Goal: Find contact information: Find contact information

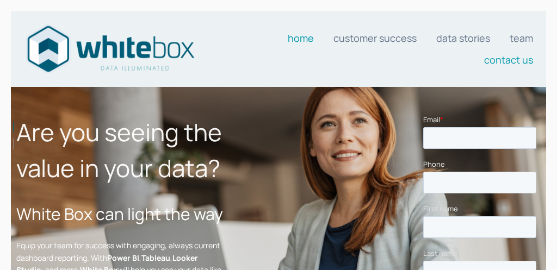
click at [524, 65] on link "Contact us" at bounding box center [508, 60] width 49 height 22
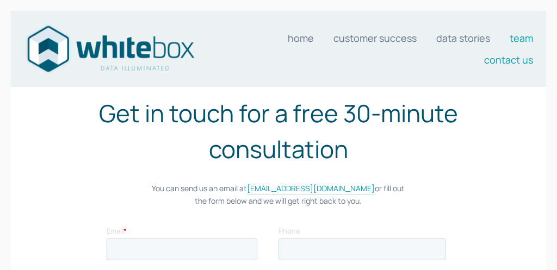
click at [520, 35] on link "Team" at bounding box center [521, 38] width 23 height 22
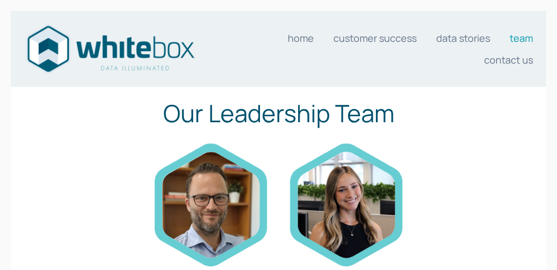
click at [529, 140] on div at bounding box center [483, 149] width 136 height 37
